Goal: Browse casually

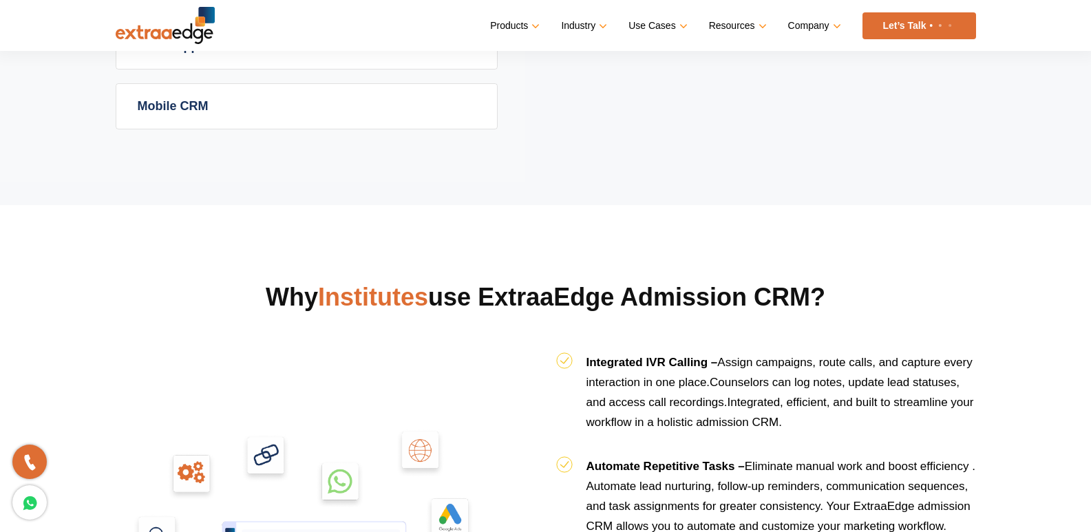
scroll to position [1308, 0]
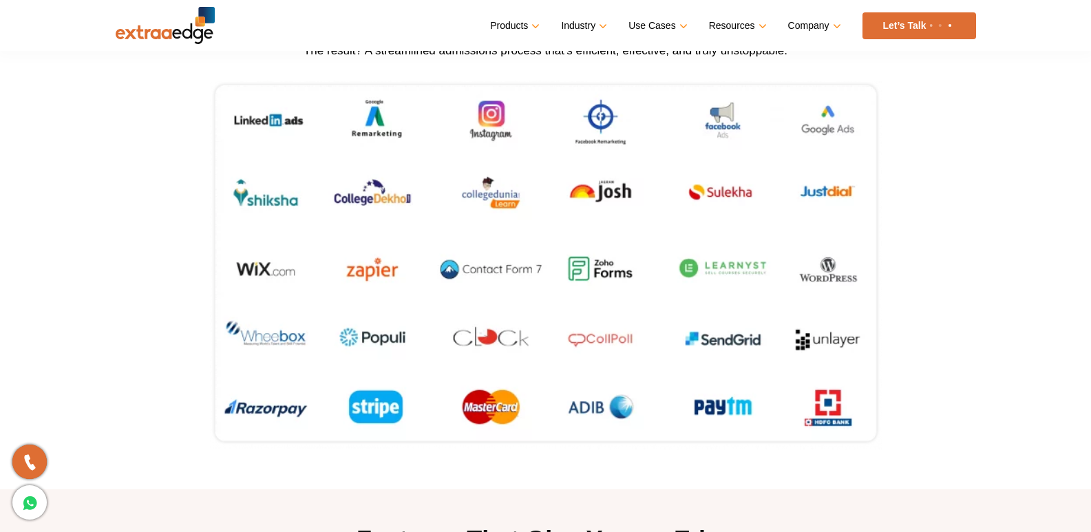
scroll to position [757, 0]
